Goal: Task Accomplishment & Management: Manage account settings

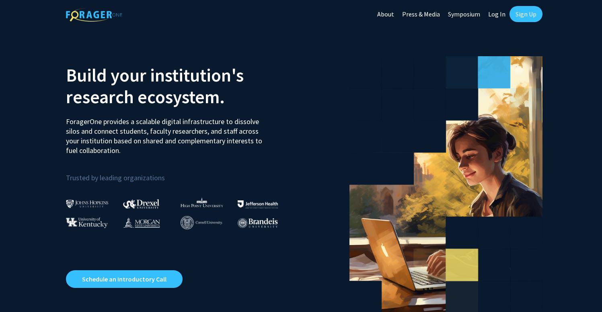
click at [498, 15] on link "Log In" at bounding box center [496, 14] width 25 height 28
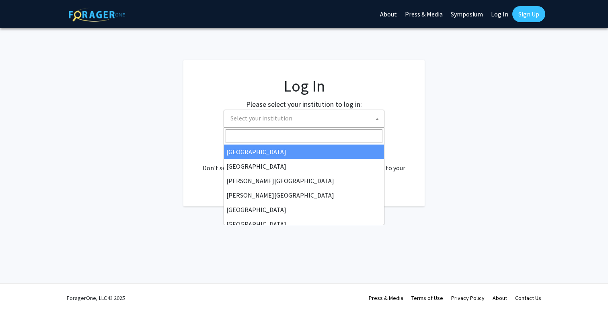
click at [304, 120] on span "Select your institution" at bounding box center [305, 118] width 157 height 16
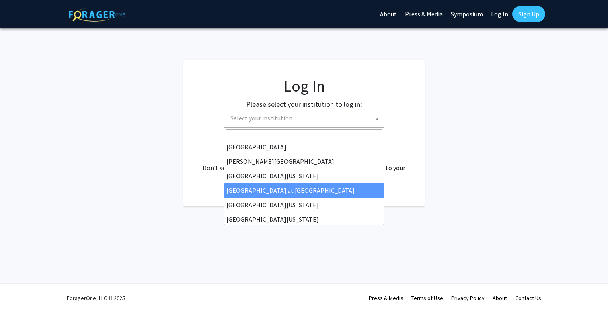
scroll to position [281, 0]
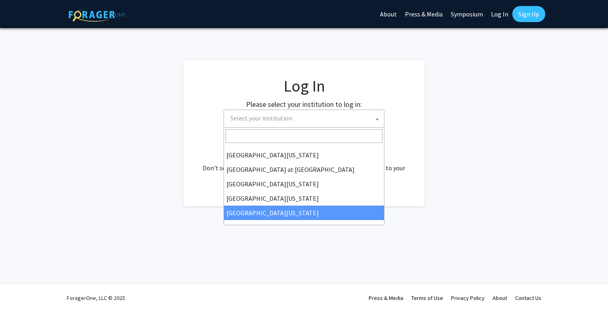
select select "33"
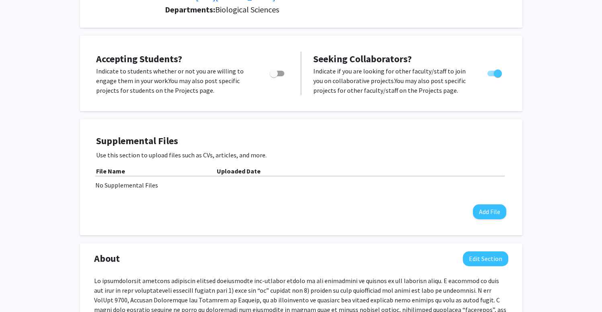
scroll to position [129, 0]
click at [483, 213] on button "Add File" at bounding box center [489, 211] width 33 height 15
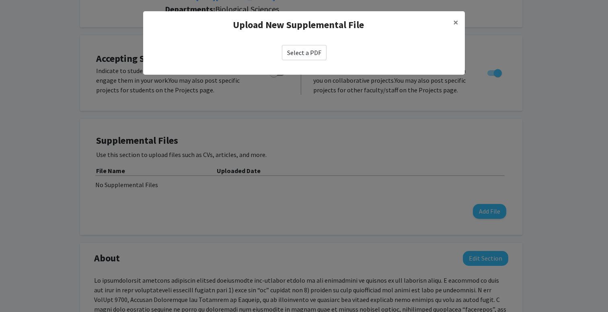
click at [301, 50] on label "Select a PDF" at bounding box center [304, 52] width 45 height 15
click at [0, 0] on input "Select a PDF" at bounding box center [0, 0] width 0 height 0
click at [85, 144] on modal-container "Upload New Supplemental File × Select a PDF" at bounding box center [304, 156] width 608 height 312
